Goal: Transaction & Acquisition: Subscribe to service/newsletter

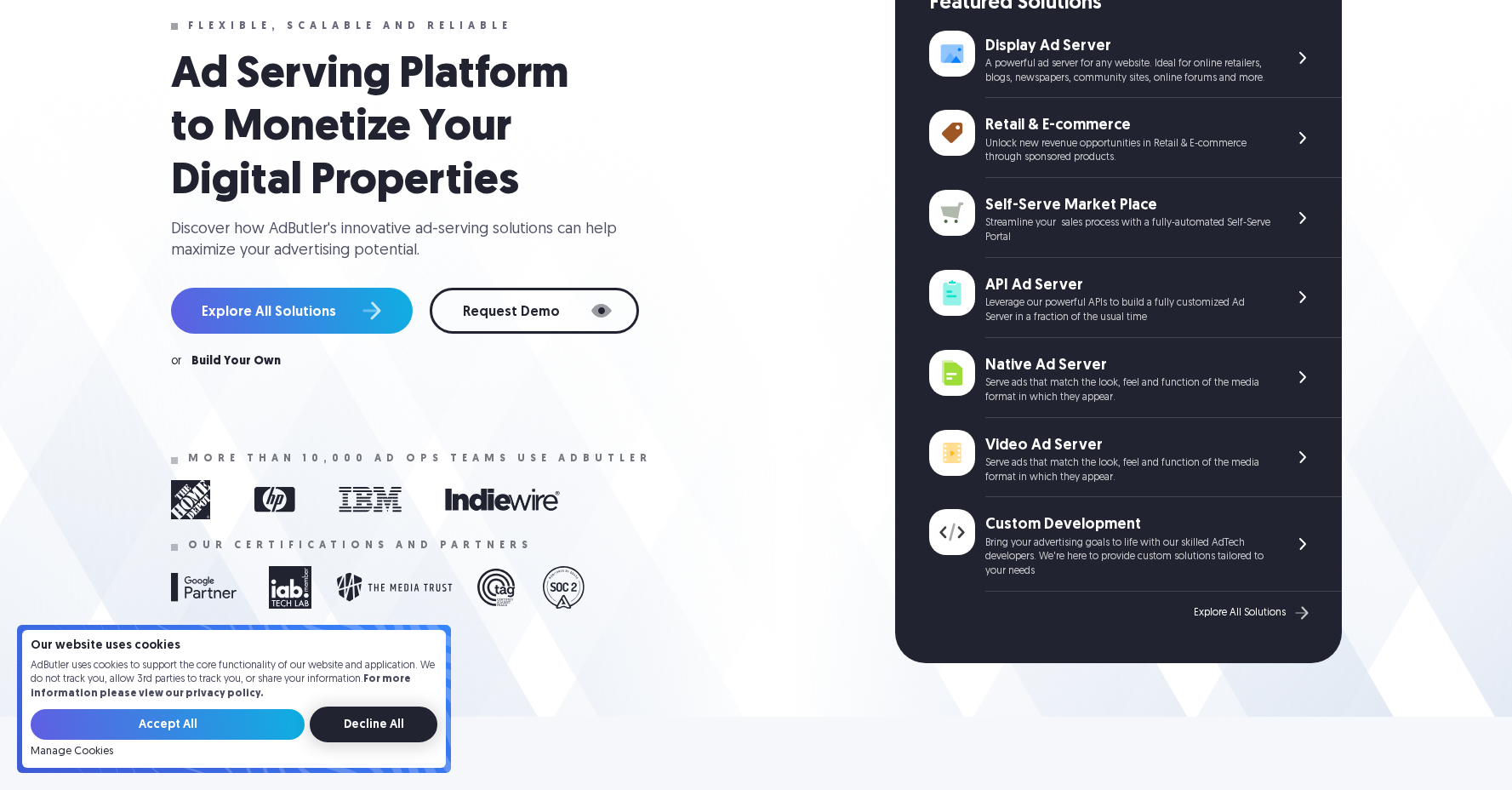
scroll to position [417, 0]
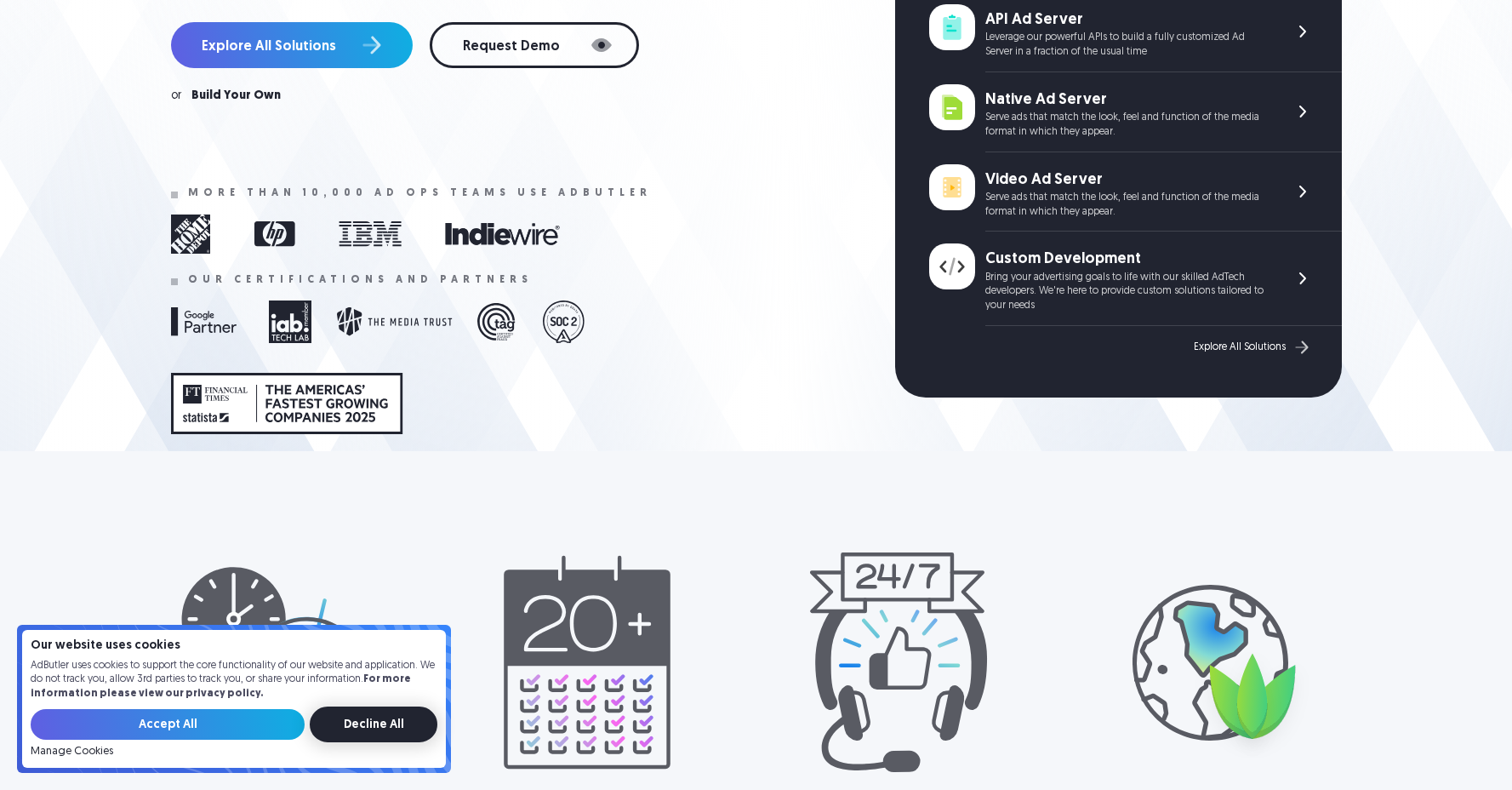
click at [396, 720] on input "Decline All" at bounding box center [373, 725] width 127 height 36
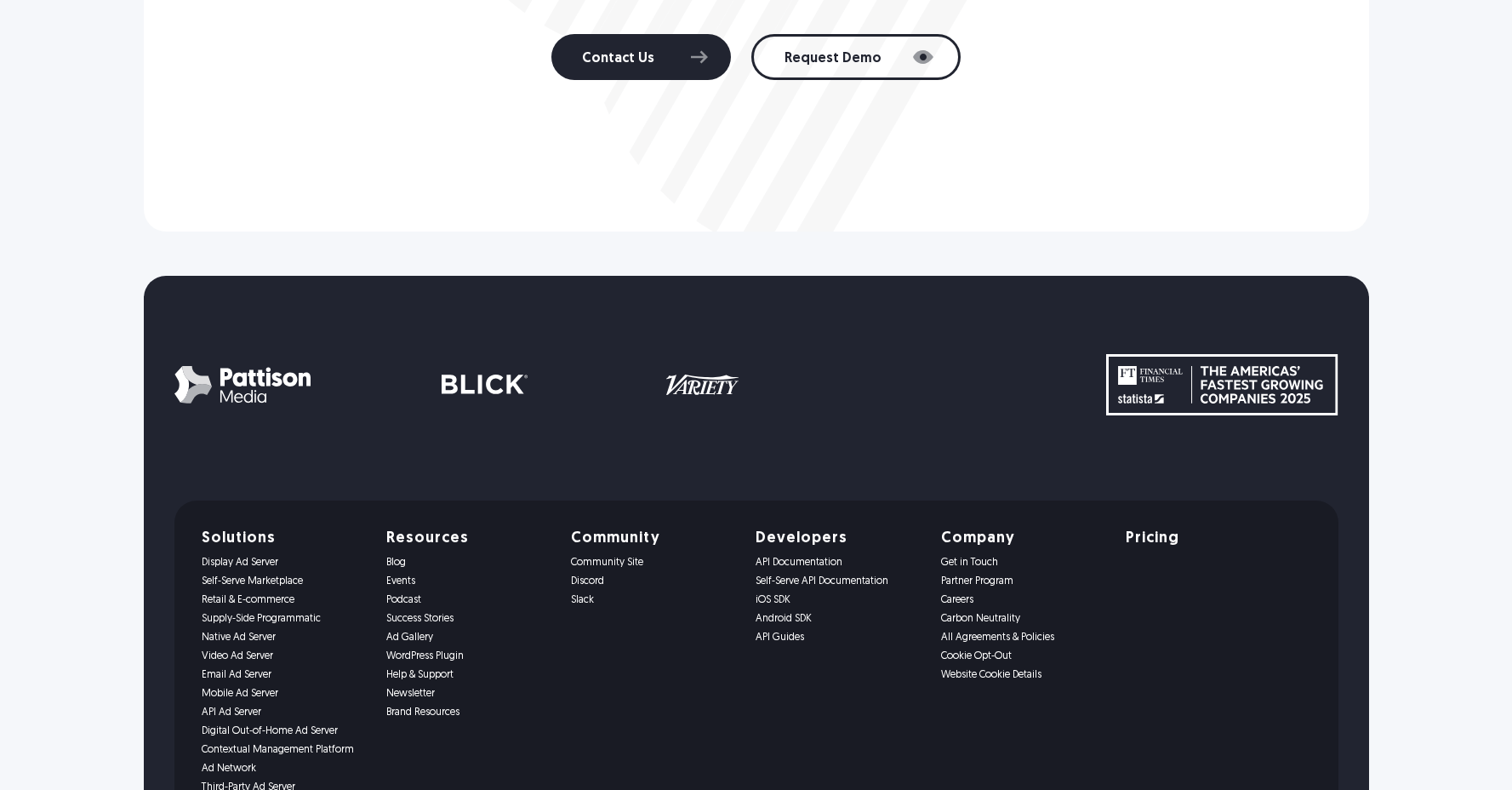
scroll to position [3621, 0]
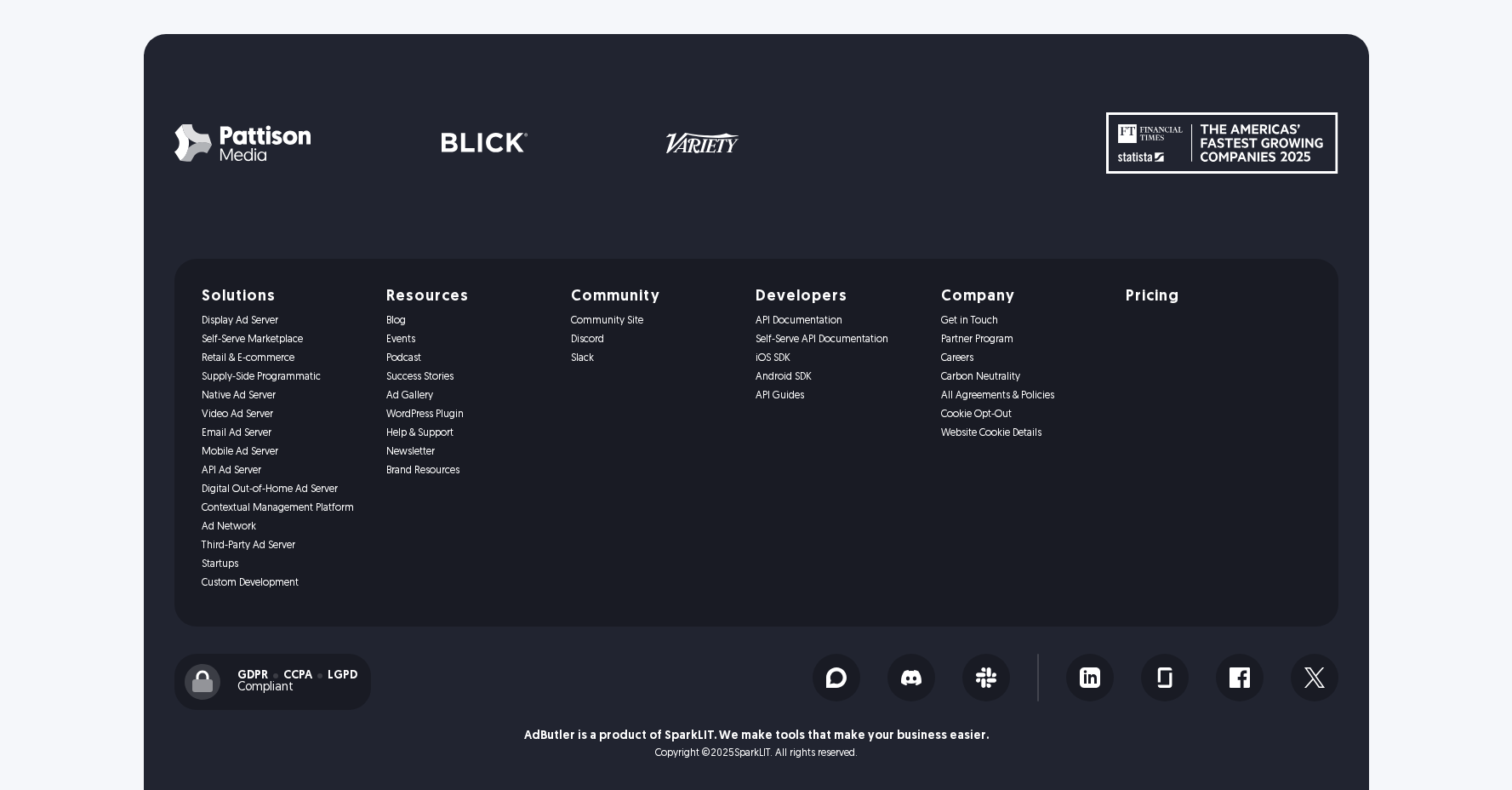
click at [688, 736] on p "AdButler is a product of SparkLIT. We make tools that make your business easier." at bounding box center [756, 736] width 465 height 12
click at [649, 734] on p "AdButler is a product of SparkLIT. We make tools that make your business easier." at bounding box center [756, 736] width 465 height 12
click at [647, 533] on div "Community Community Site Discord Slack" at bounding box center [653, 442] width 164 height 306
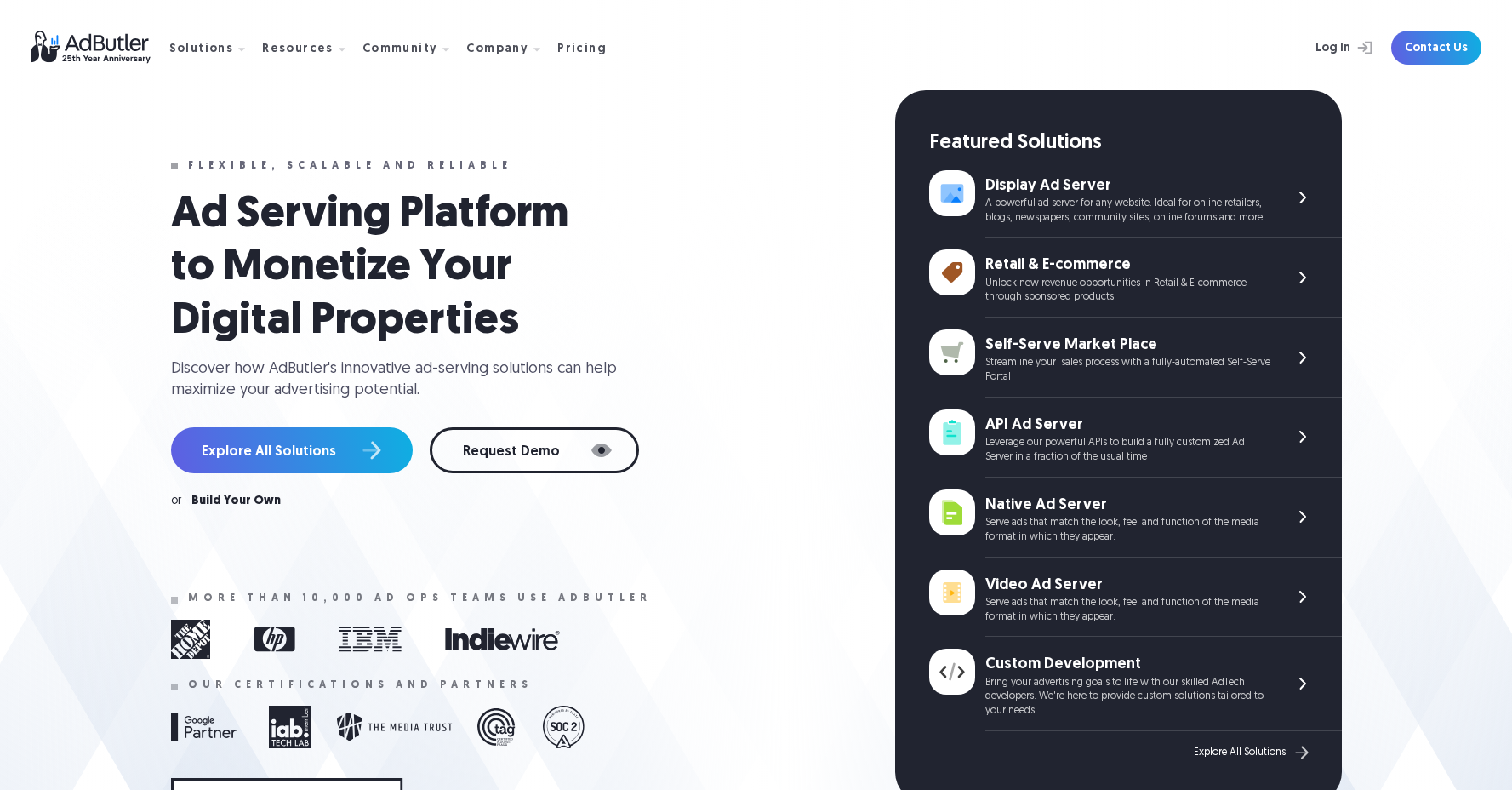
scroll to position [0, 0]
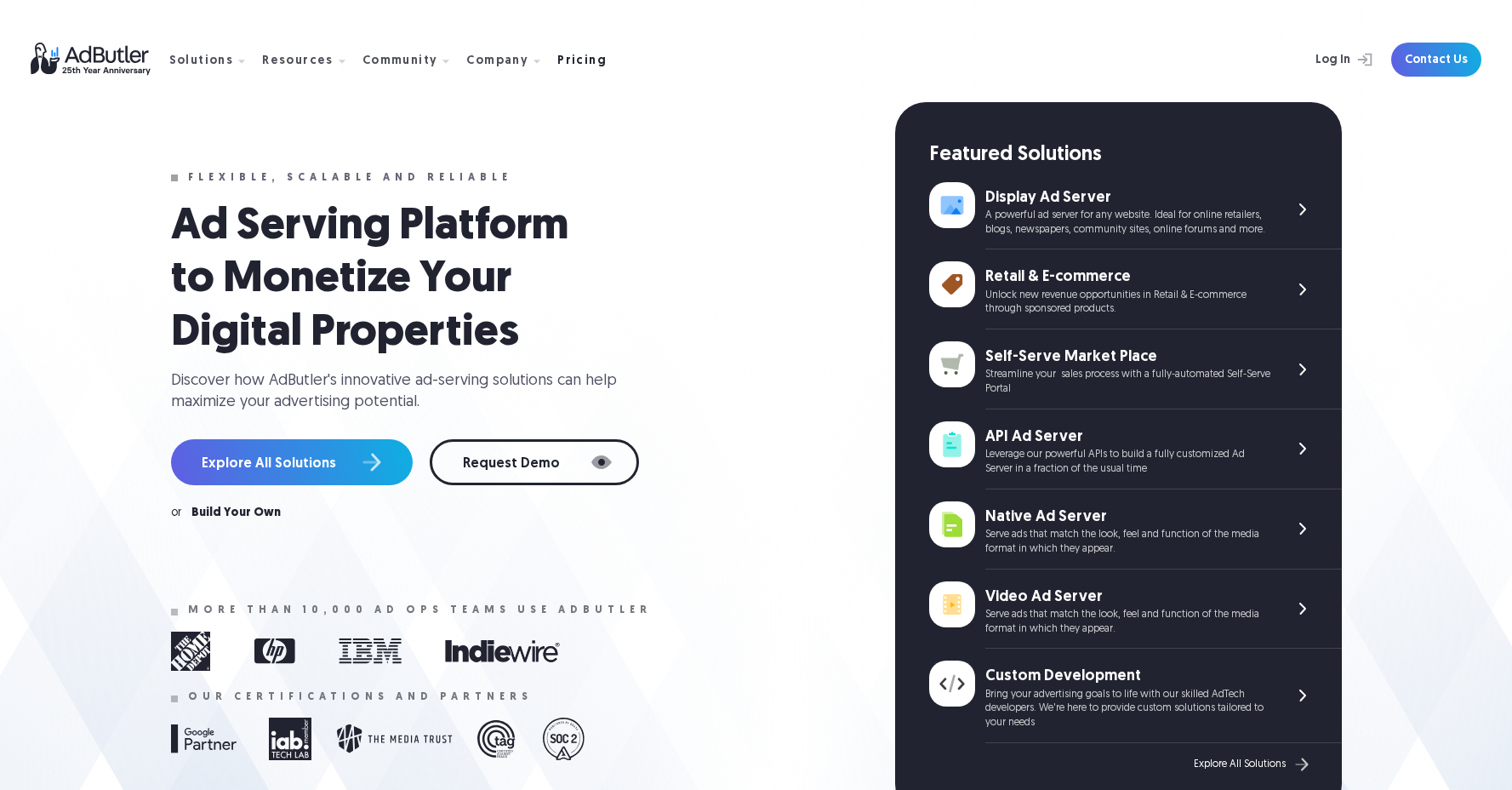
click at [557, 60] on div "Pricing" at bounding box center [582, 61] width 49 height 12
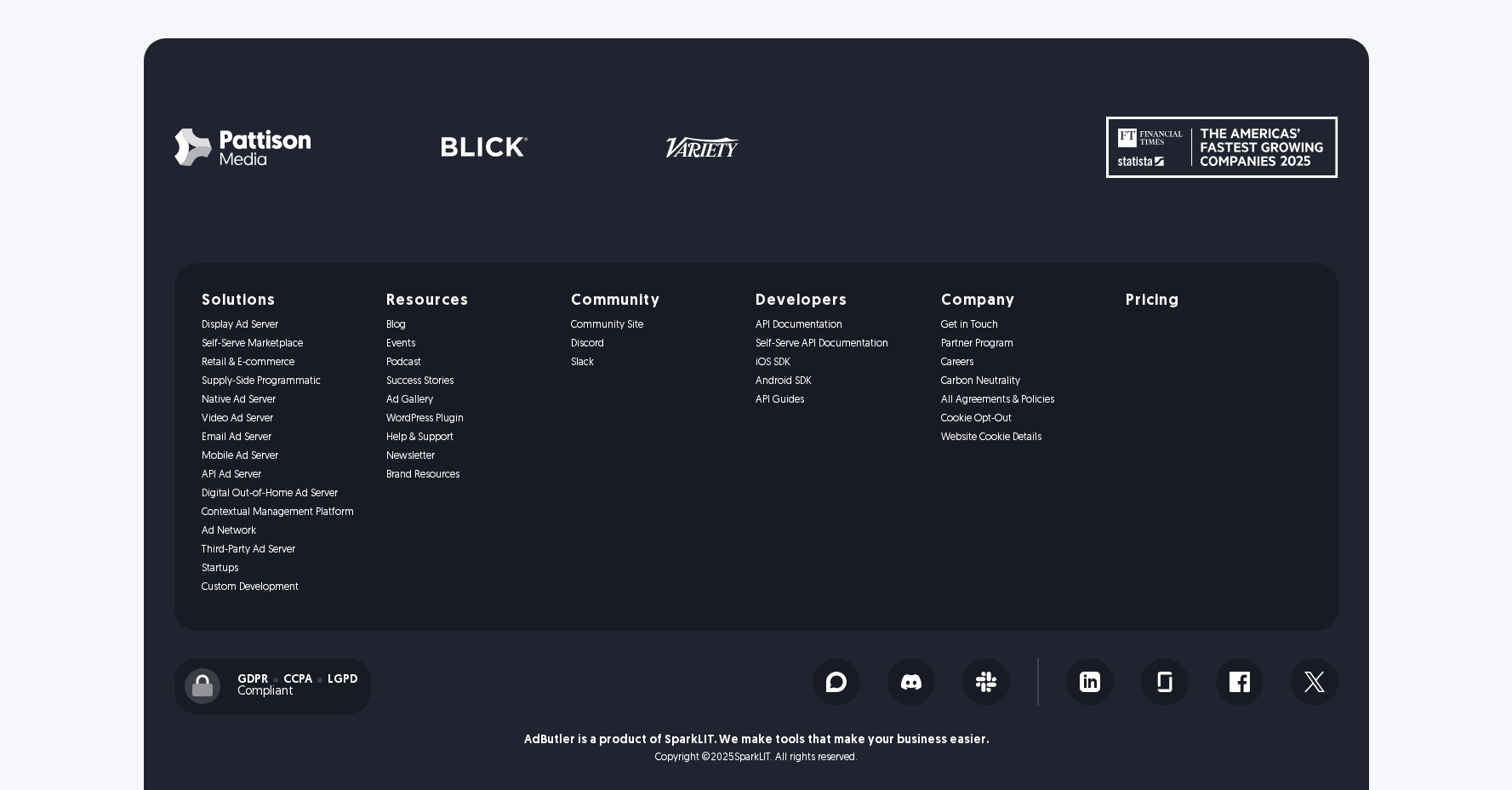
scroll to position [6631, 0]
